Goal: Book appointment/travel/reservation

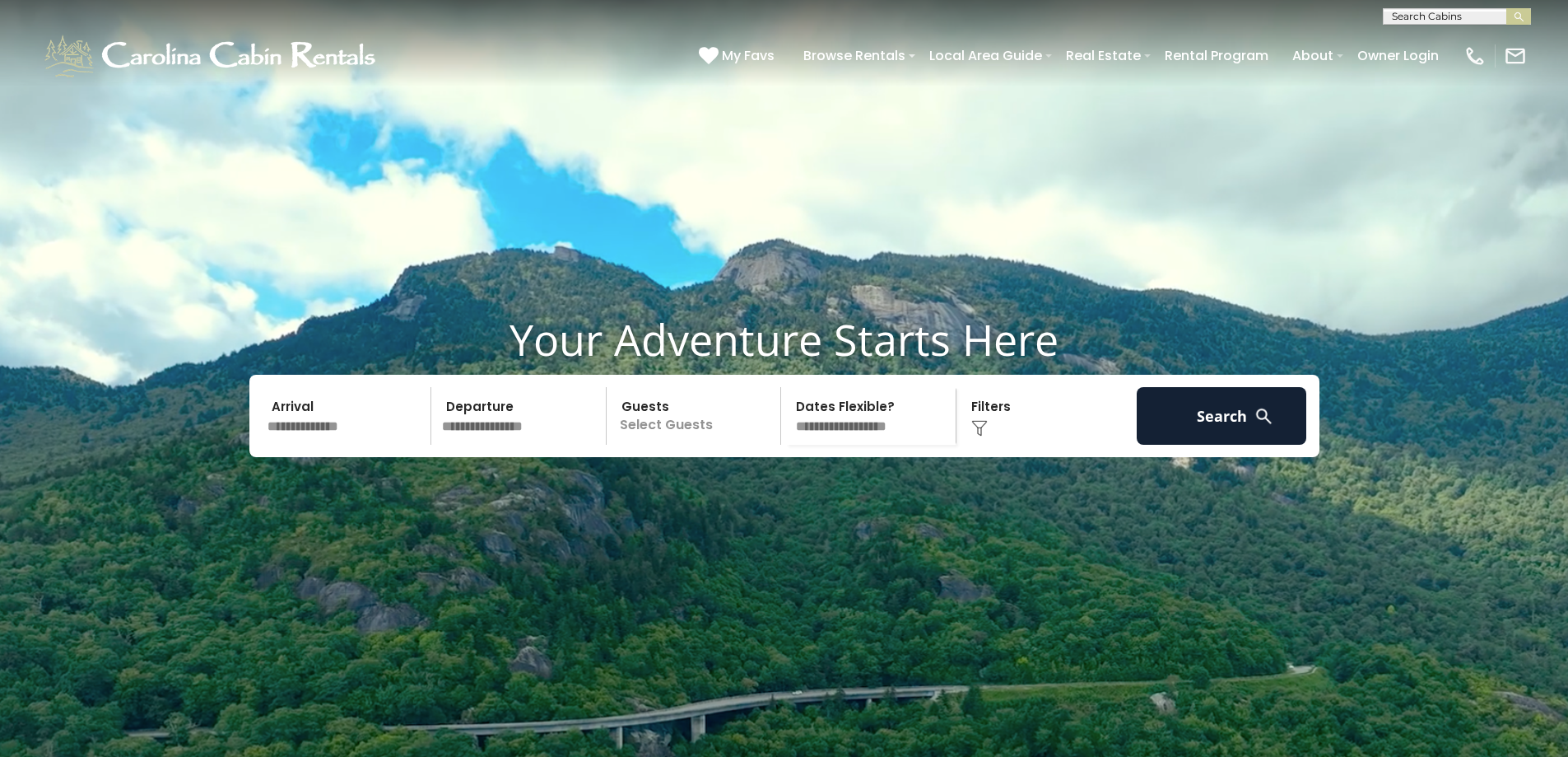
click at [331, 445] on input "text" at bounding box center [347, 416] width 171 height 58
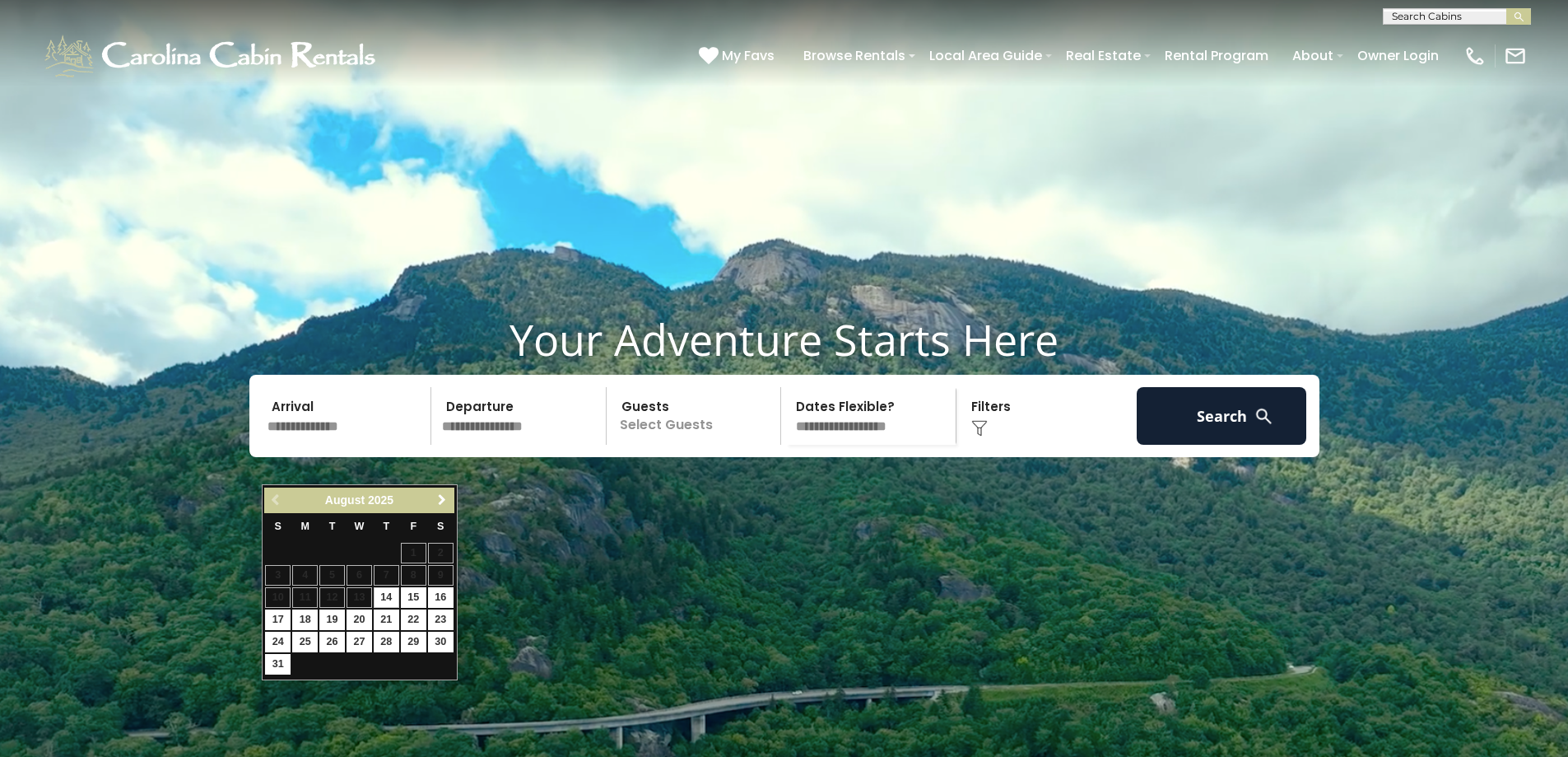
click at [444, 497] on span "Next" at bounding box center [441, 499] width 13 height 13
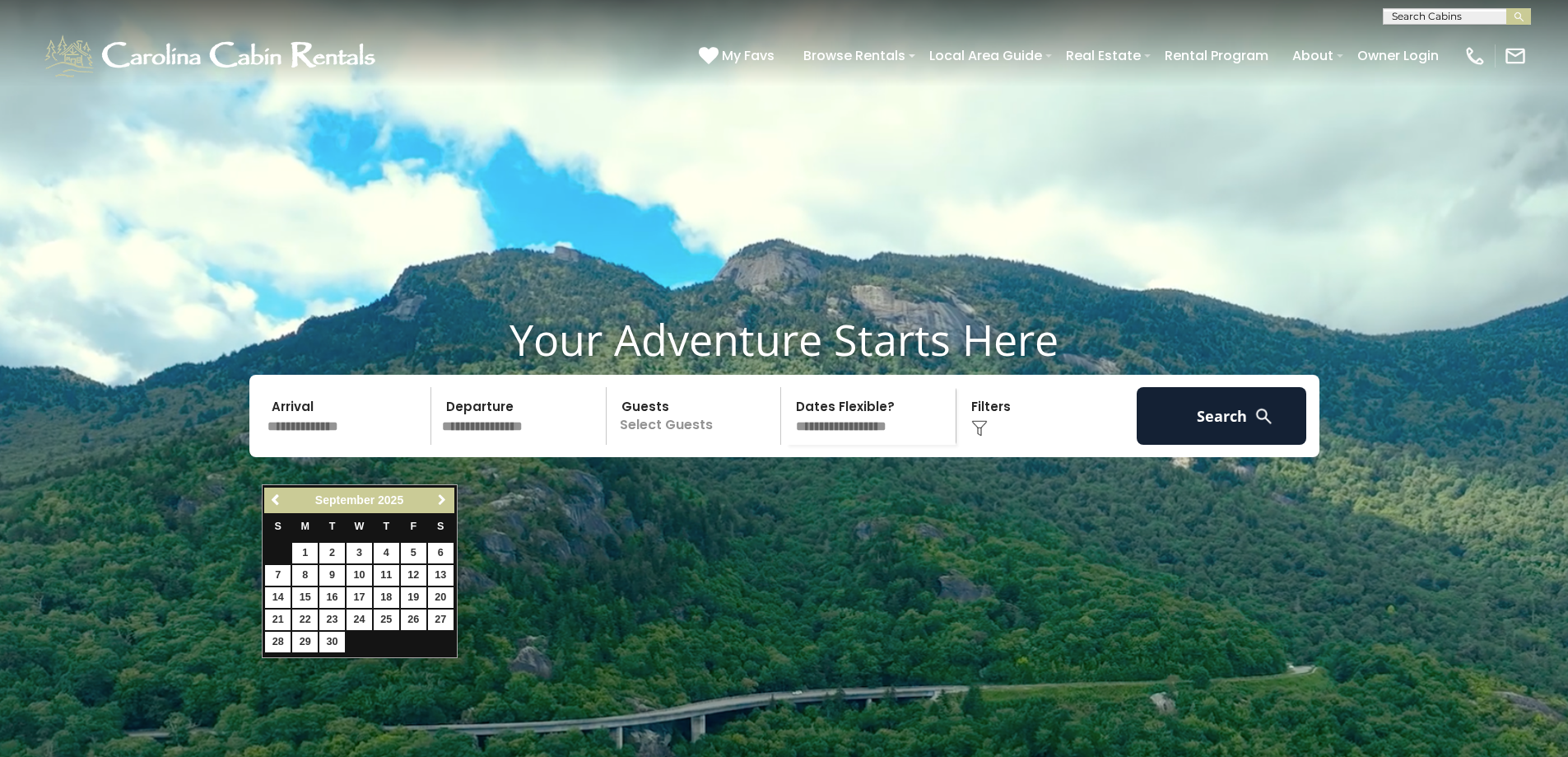
click at [444, 497] on span "Next" at bounding box center [441, 499] width 13 height 13
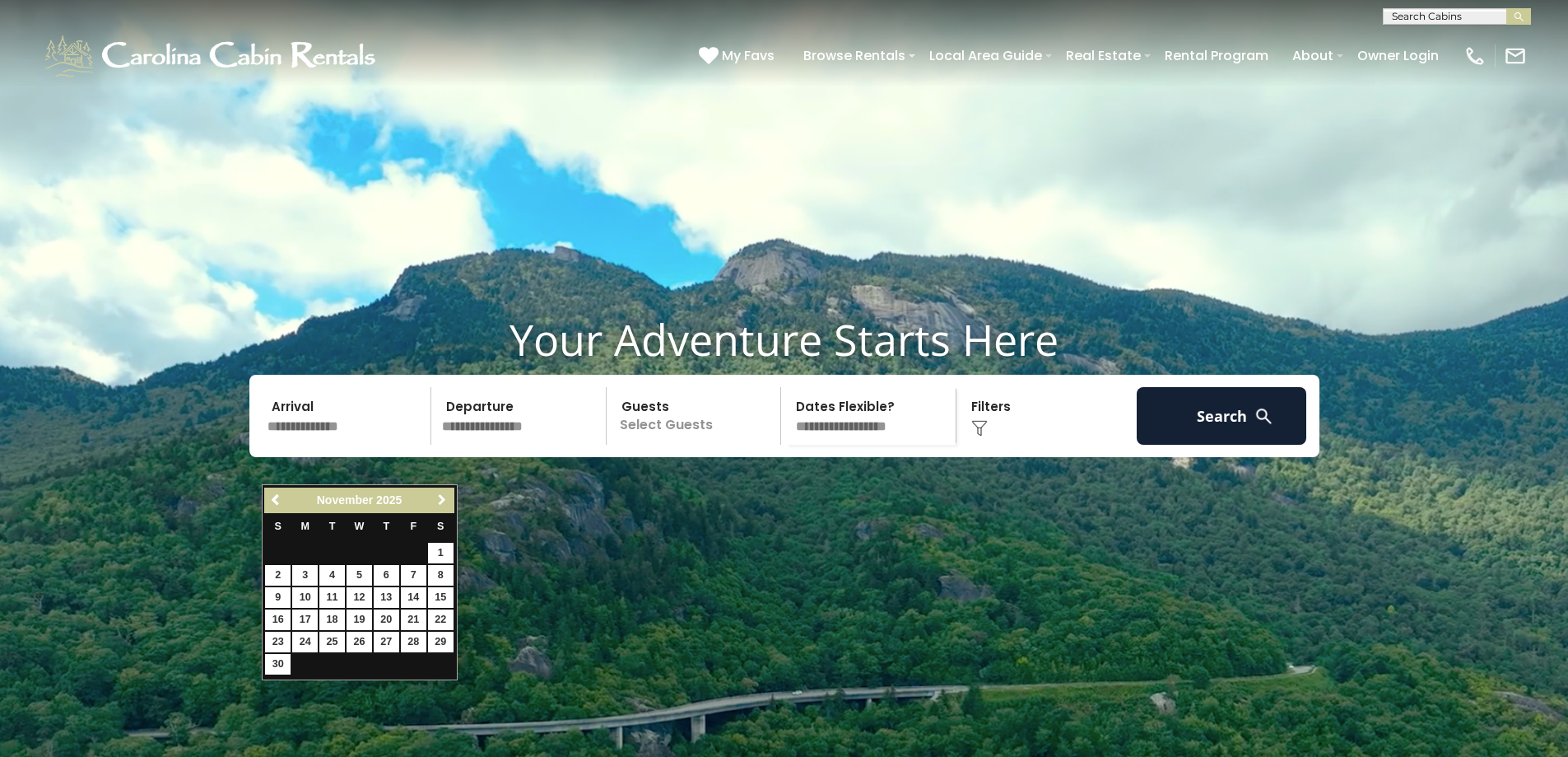
click at [444, 497] on span "Next" at bounding box center [441, 499] width 13 height 13
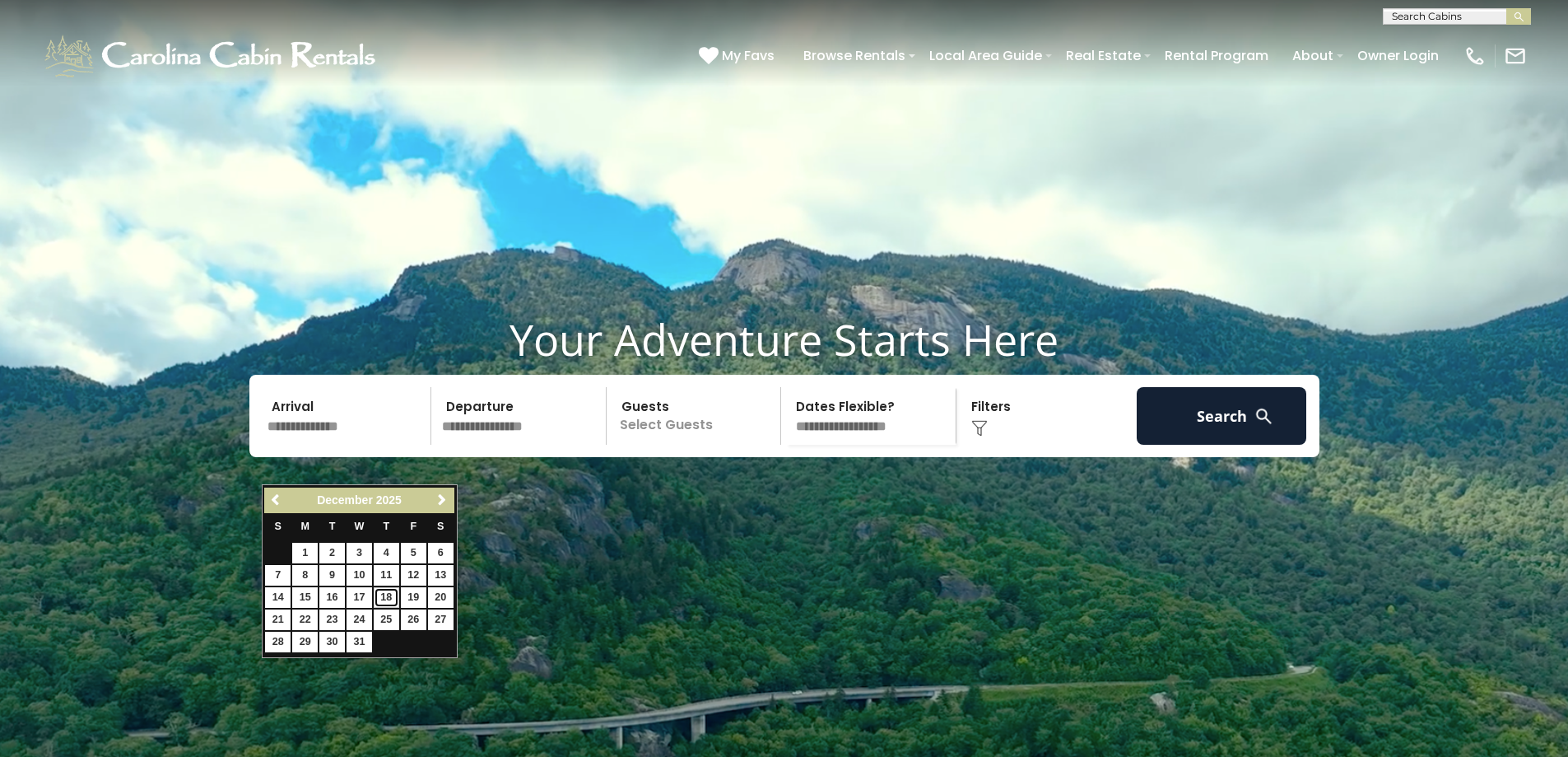
click at [390, 595] on link "18" at bounding box center [386, 597] width 25 height 21
type input "********"
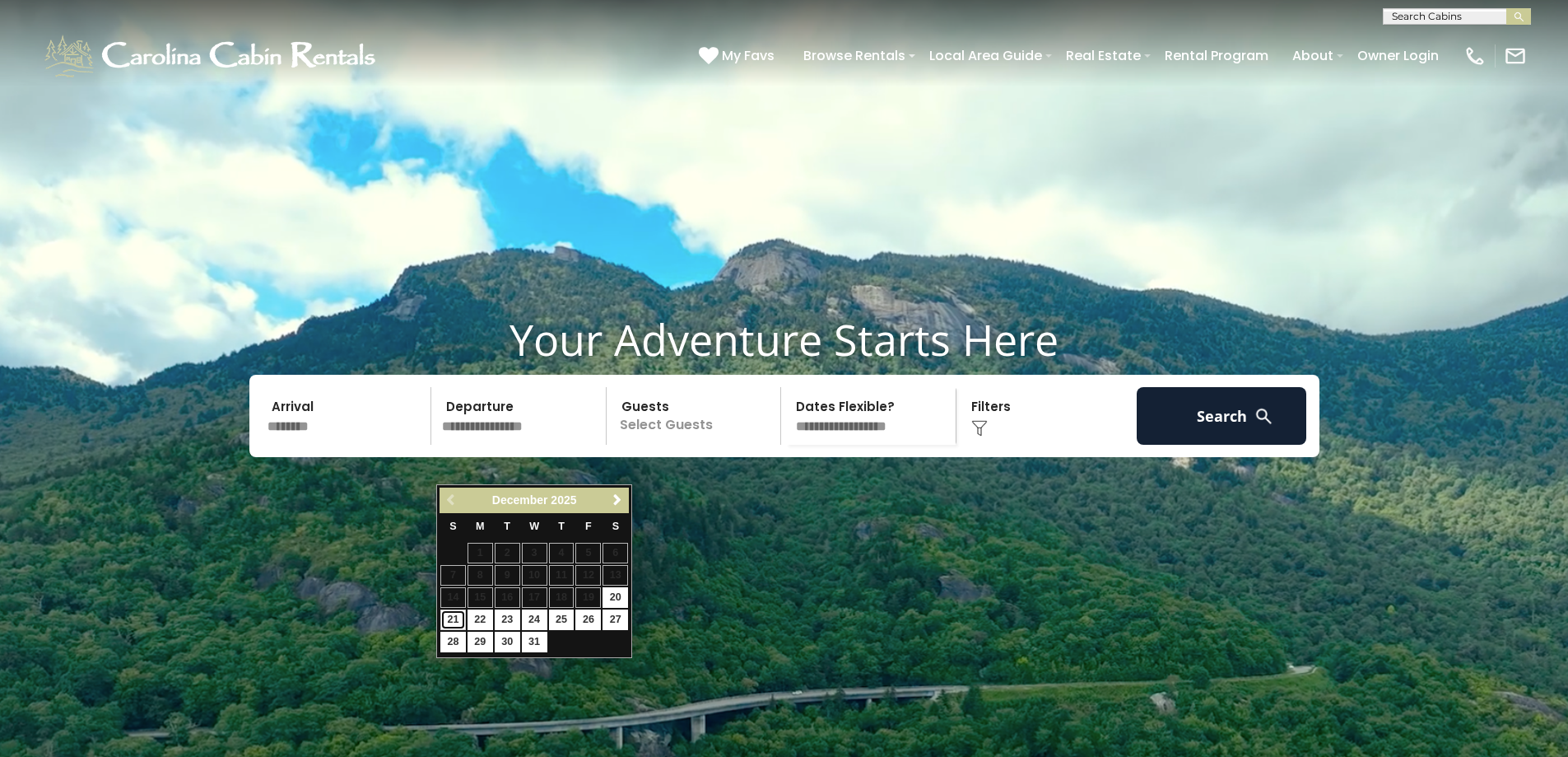
click at [454, 617] on link "21" at bounding box center [453, 620] width 25 height 21
type input "********"
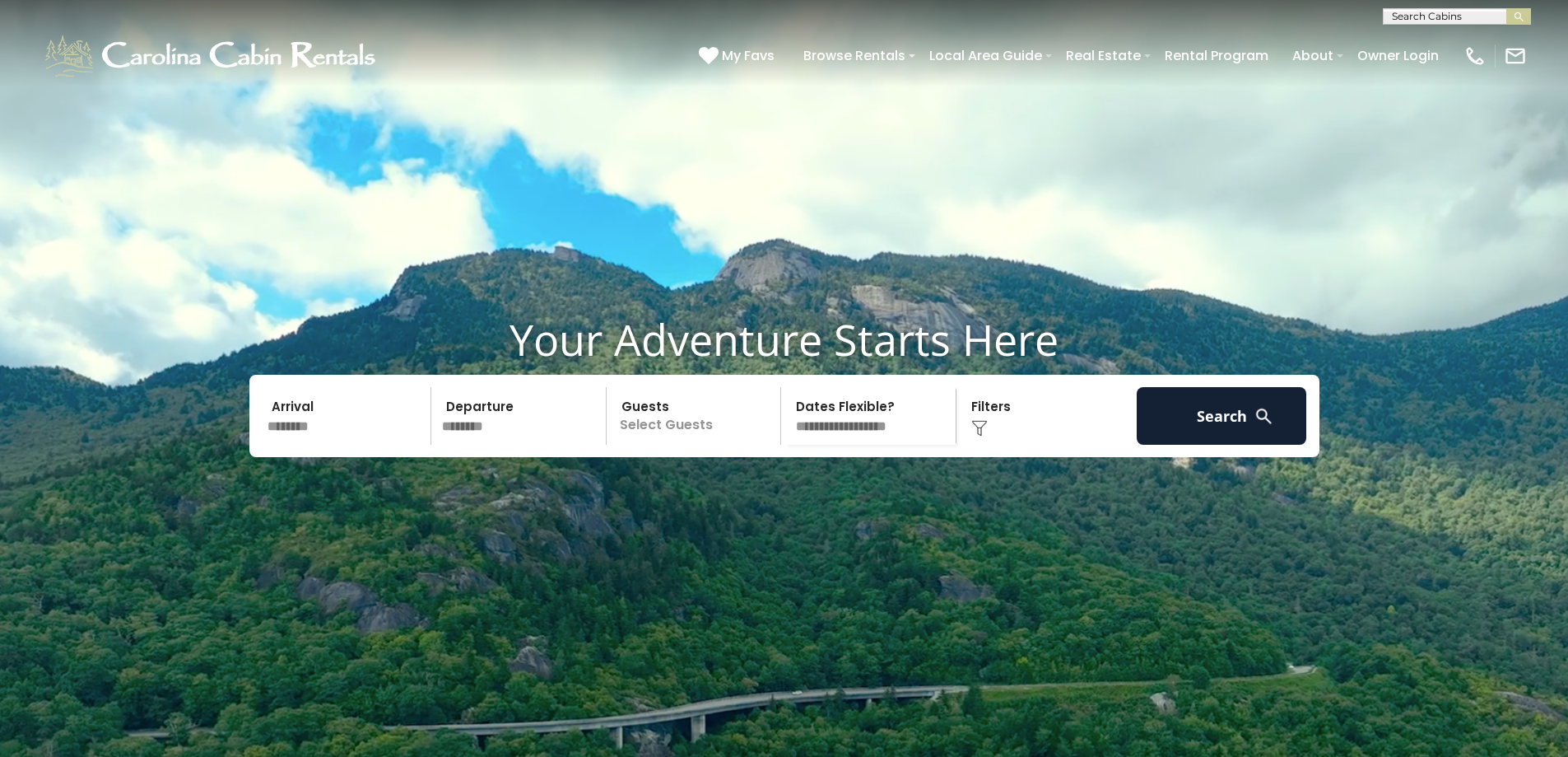
click at [657, 445] on p "Select Guests" at bounding box center [696, 416] width 170 height 58
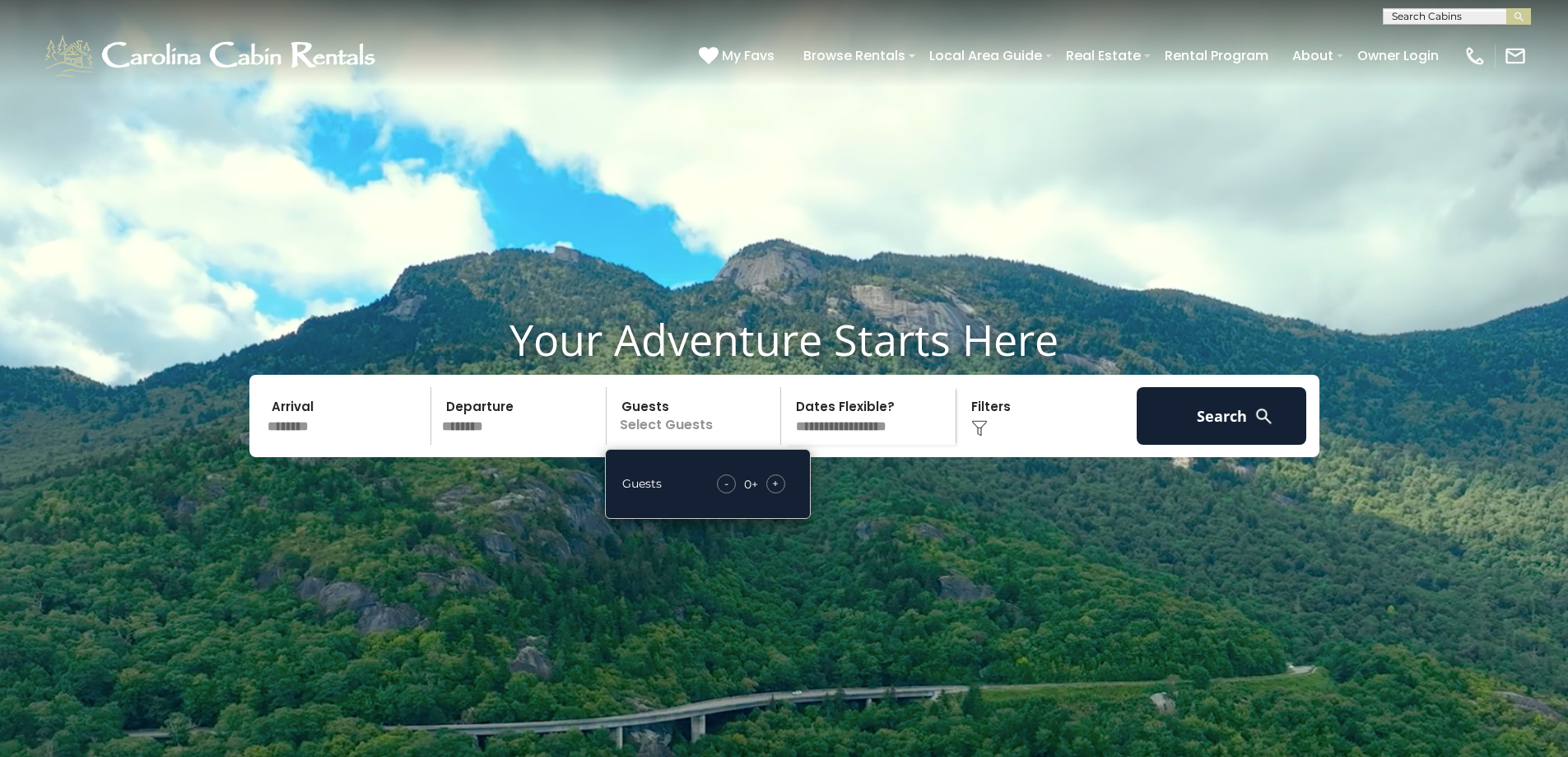
click at [778, 492] on span "+" at bounding box center [775, 483] width 7 height 17
click at [775, 492] on span "+" at bounding box center [775, 483] width 7 height 17
click at [776, 492] on span "+" at bounding box center [775, 483] width 7 height 17
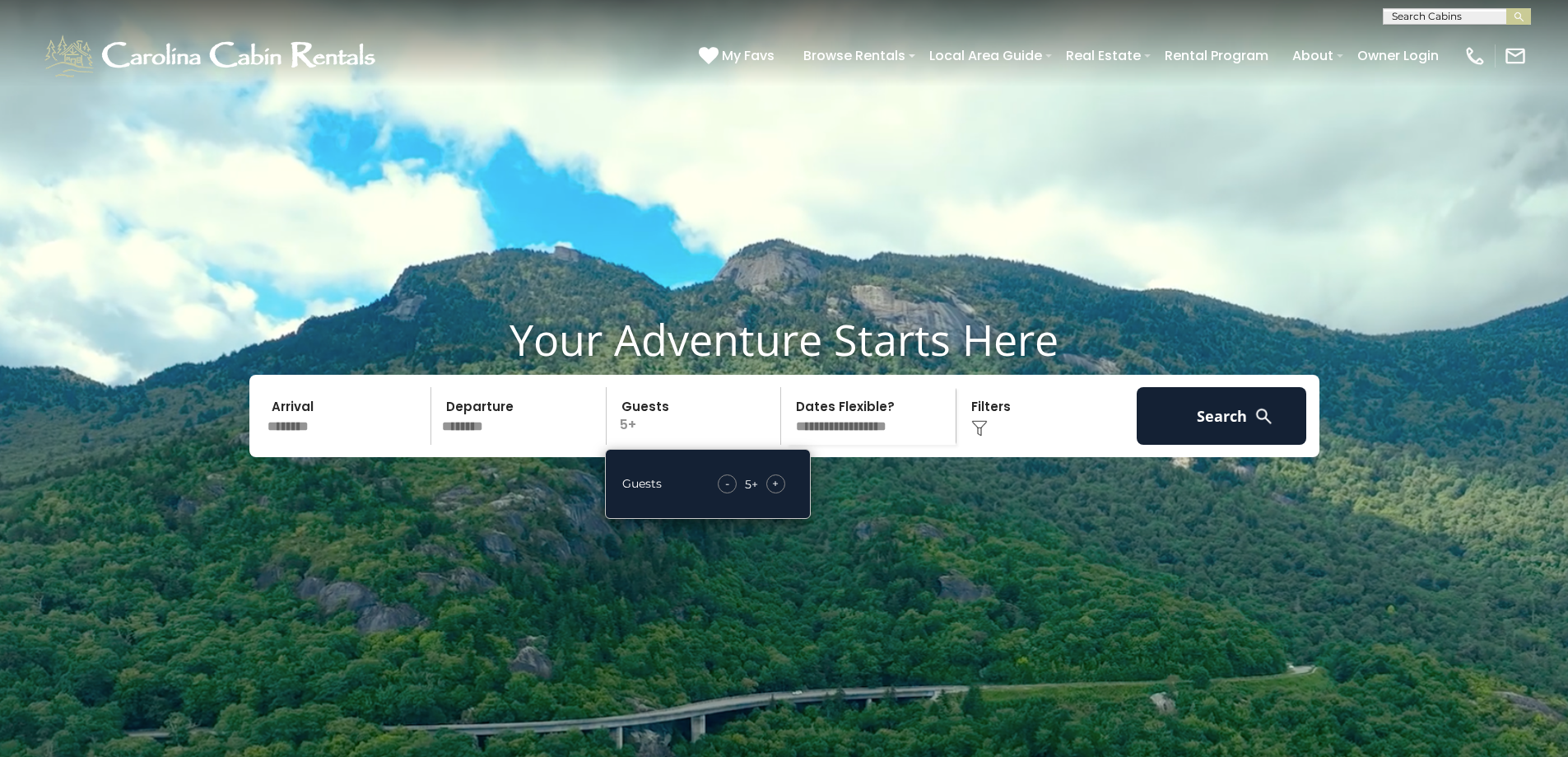
click at [776, 492] on span "+" at bounding box center [775, 483] width 7 height 17
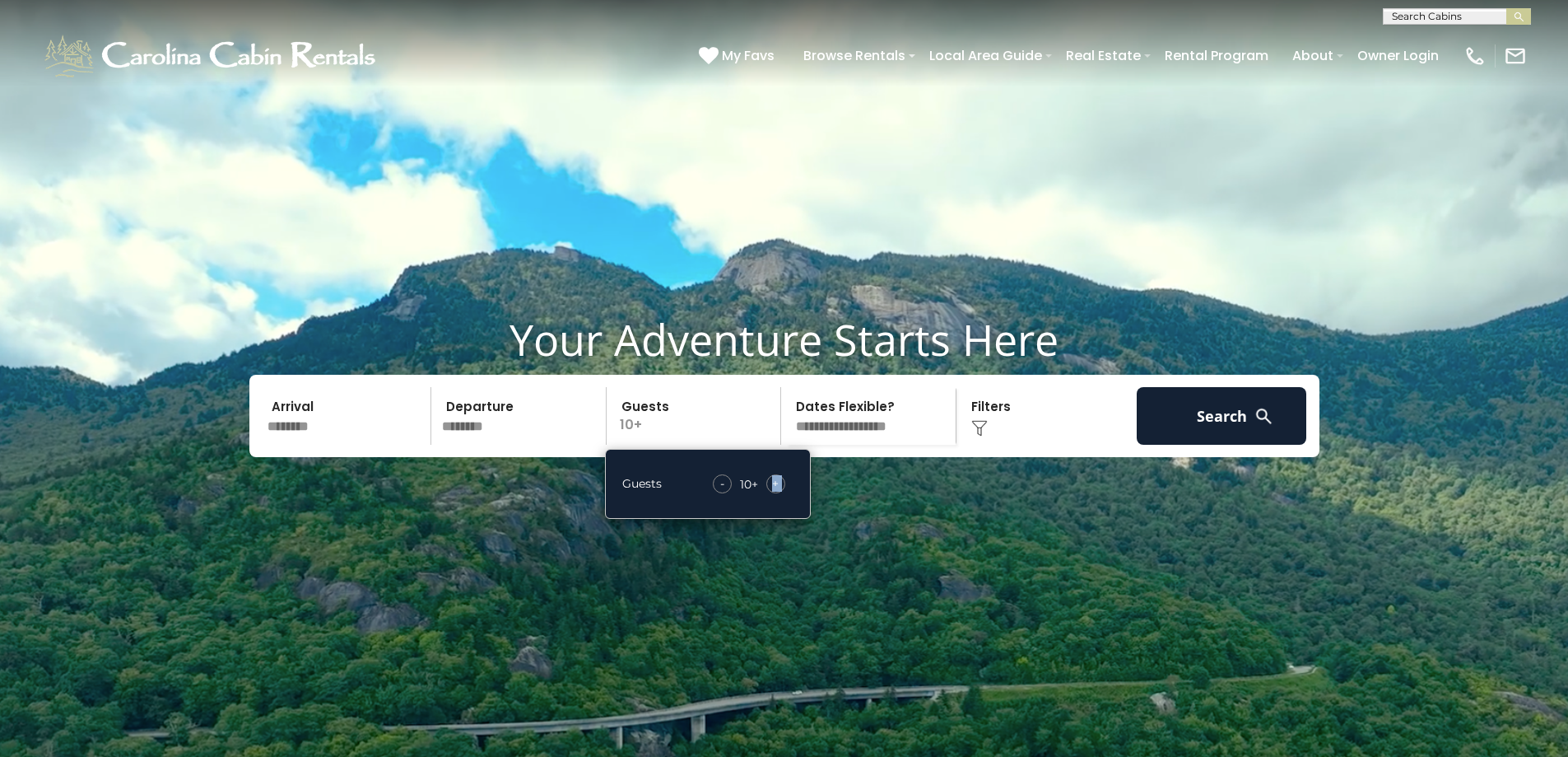
click at [776, 492] on span "+" at bounding box center [775, 483] width 7 height 17
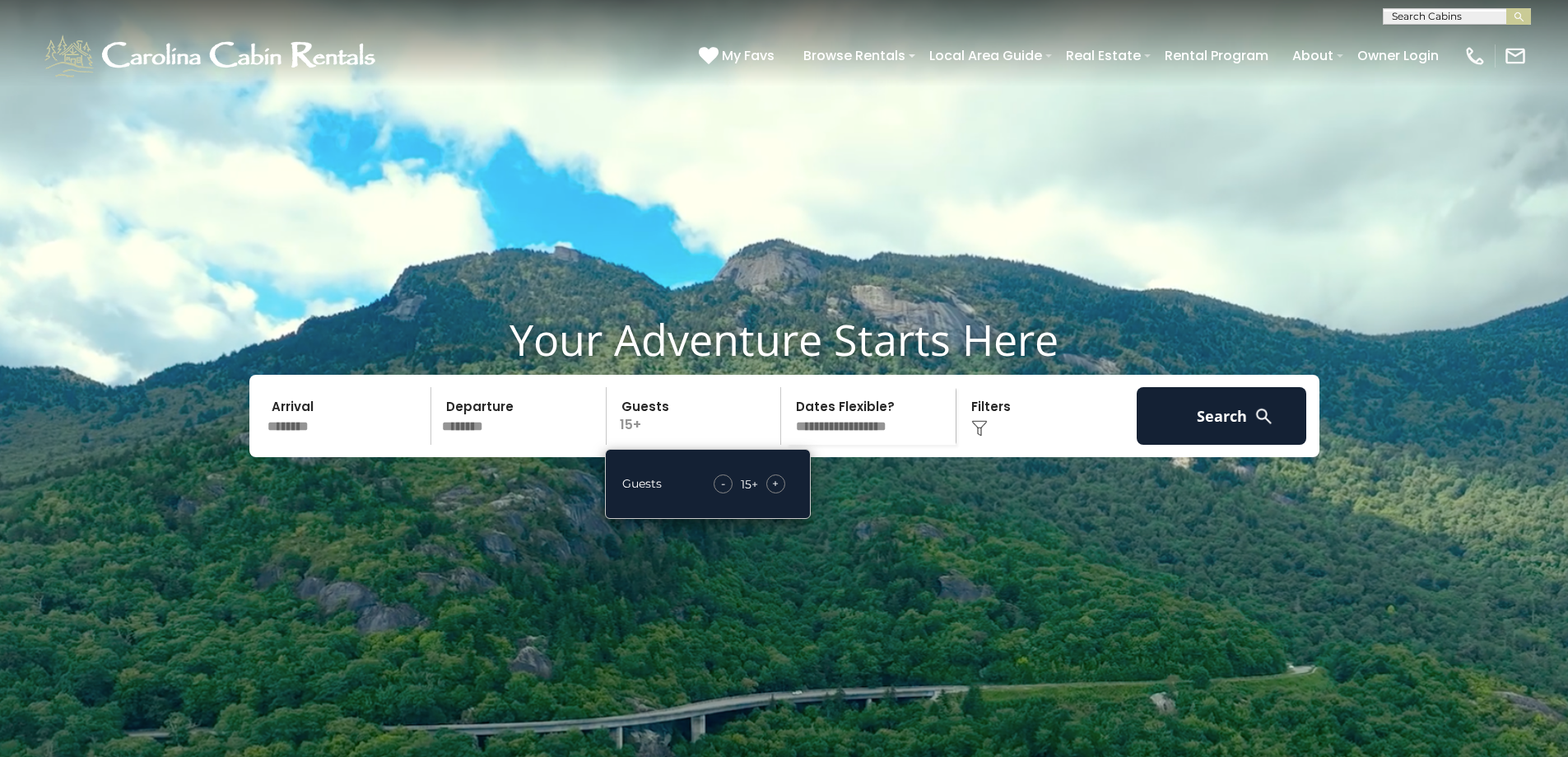
click at [878, 445] on select "**********" at bounding box center [870, 416] width 170 height 58
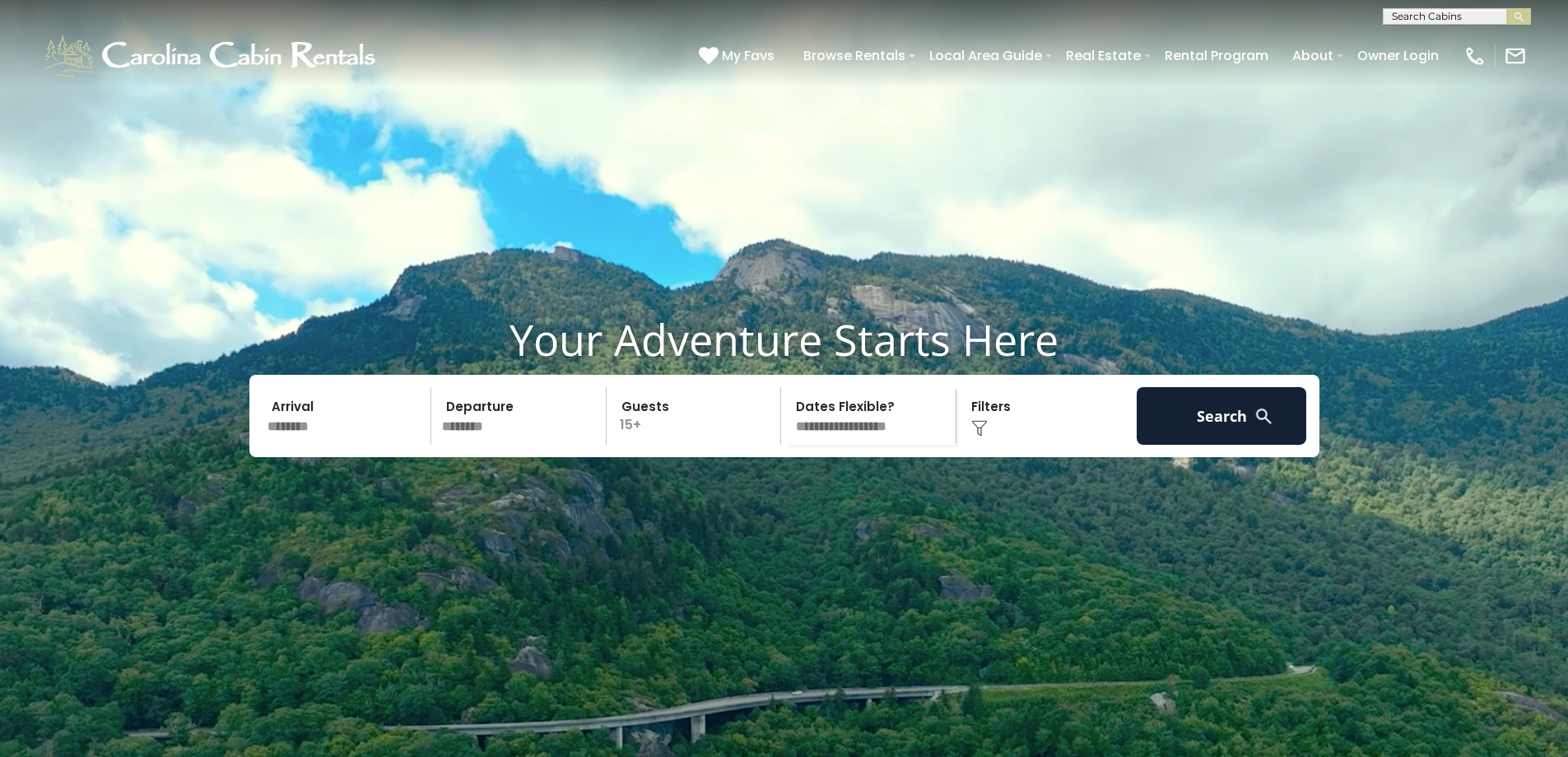
click at [1054, 312] on video at bounding box center [784, 392] width 1568 height 785
click at [1223, 445] on button "Search" at bounding box center [1222, 416] width 171 height 58
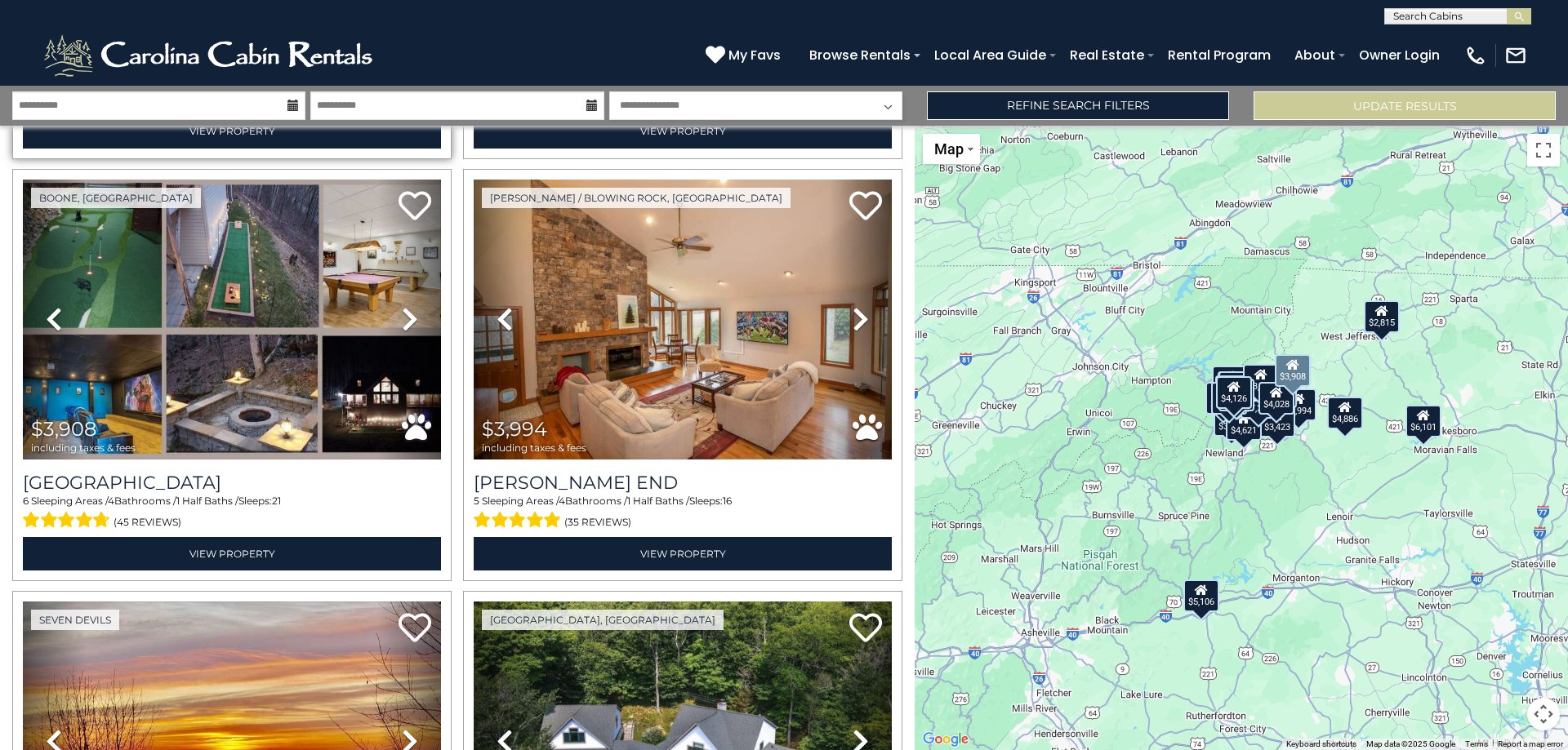
scroll to position [2203, 0]
